Goal: Transaction & Acquisition: Book appointment/travel/reservation

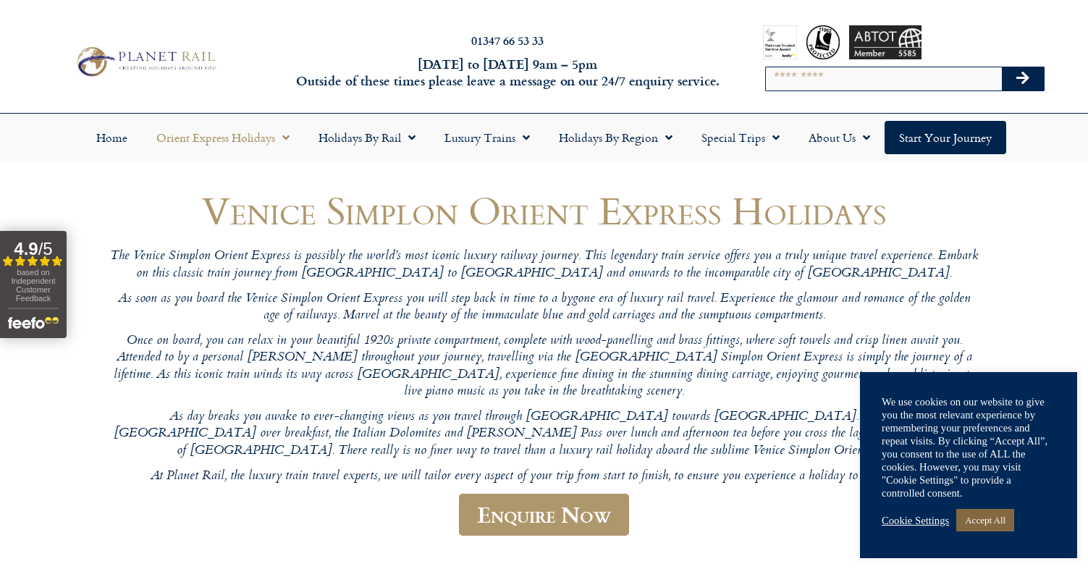
click at [989, 518] on link "Accept All" at bounding box center [985, 520] width 58 height 22
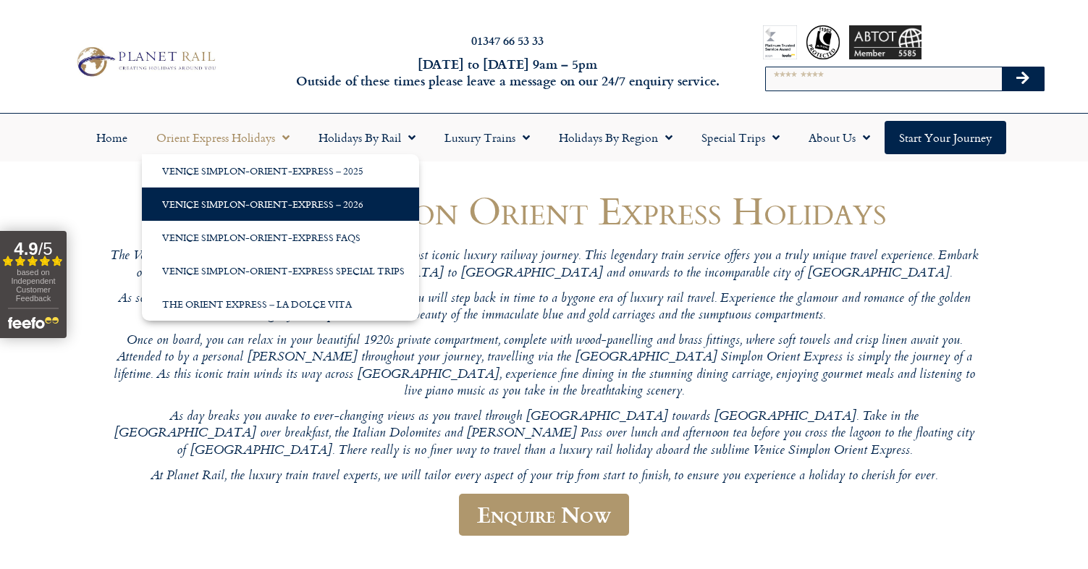
click at [268, 206] on link "Venice Simplon-Orient-Express – 2026" at bounding box center [280, 203] width 277 height 33
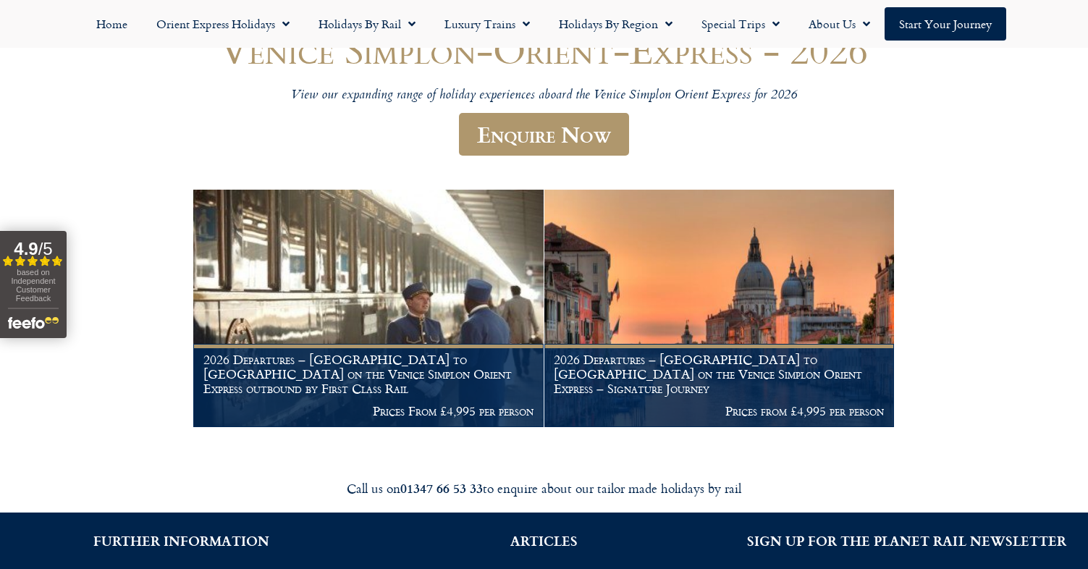
scroll to position [176, 0]
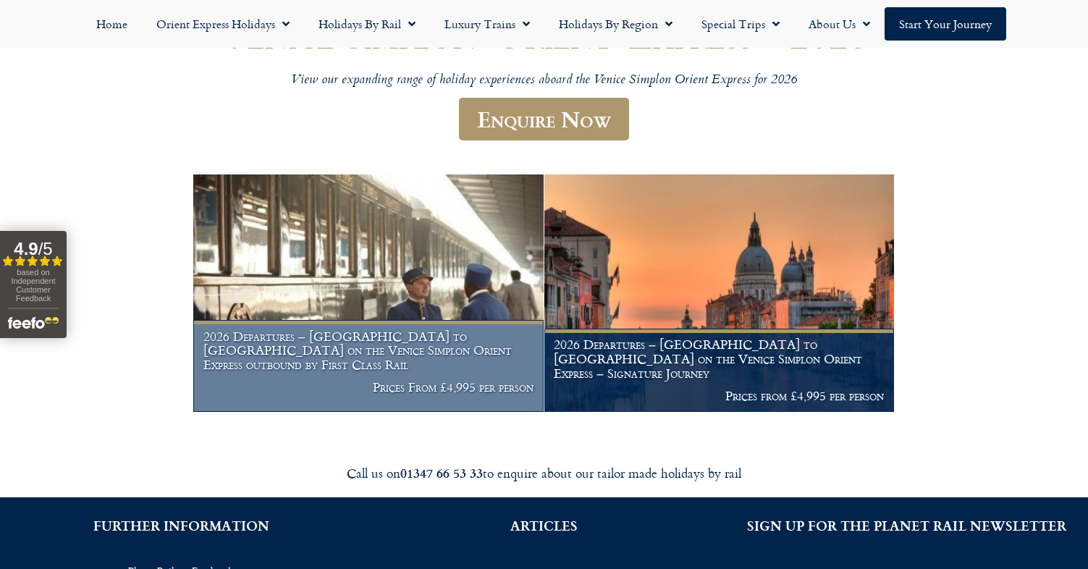
click at [360, 288] on img at bounding box center [368, 293] width 350 height 238
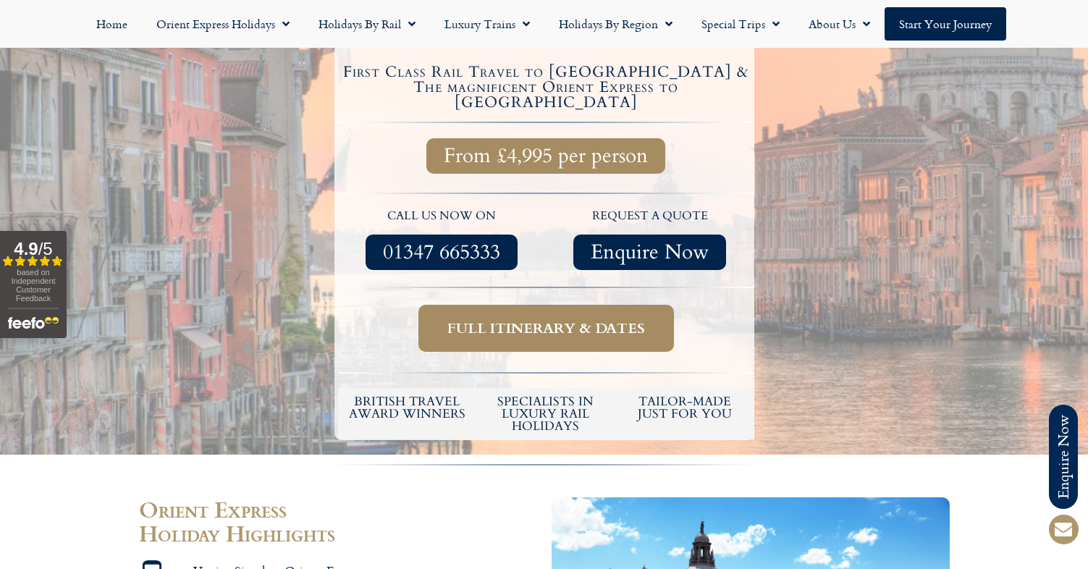
scroll to position [546, 0]
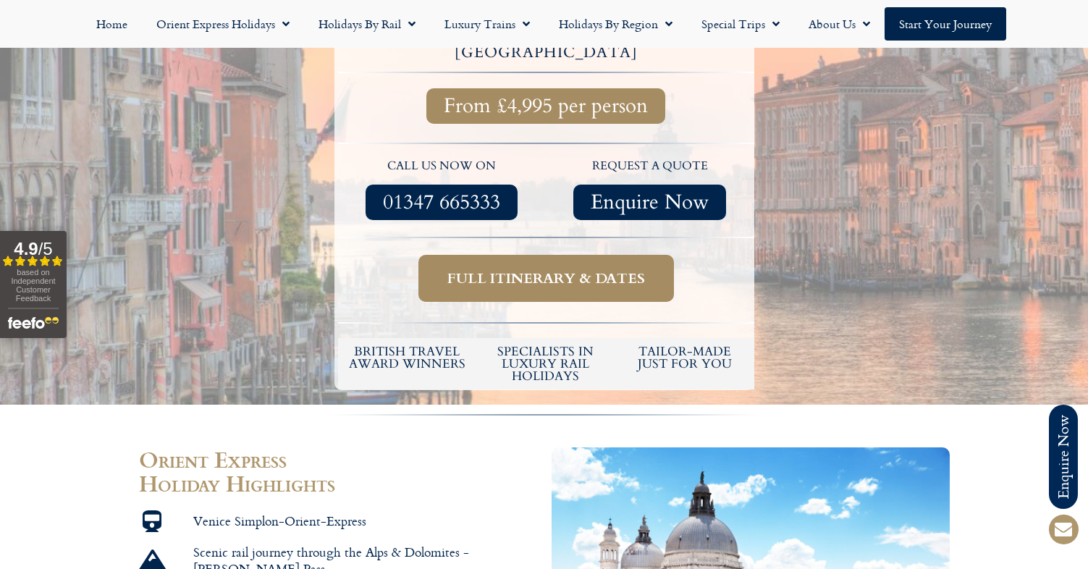
click at [548, 255] on link "Full itinerary & dates" at bounding box center [545, 278] width 255 height 47
click at [546, 269] on span "Full itinerary & dates" at bounding box center [546, 278] width 198 height 18
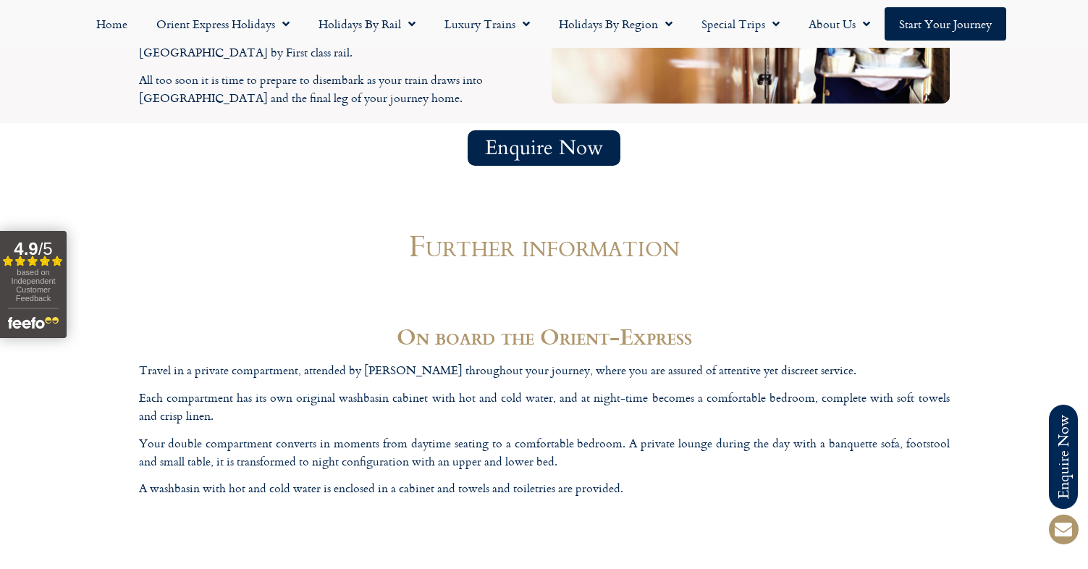
scroll to position [4478, 0]
